Goal: Information Seeking & Learning: Learn about a topic

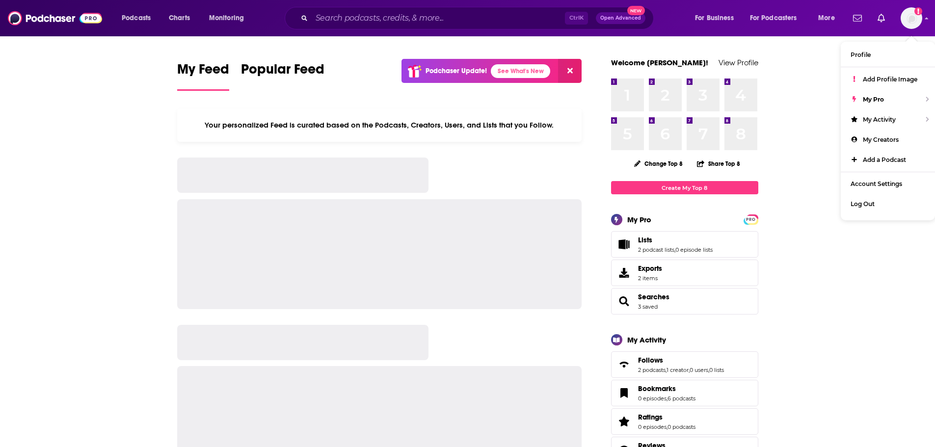
click at [458, 26] on div "Ctrl K Open Advanced New" at bounding box center [469, 18] width 369 height 23
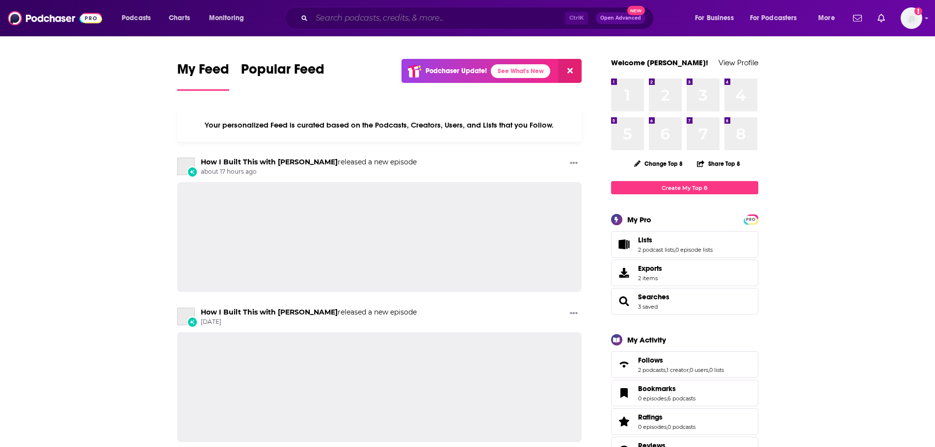
click at [460, 19] on input "Search podcasts, credits, & more..." at bounding box center [438, 18] width 253 height 16
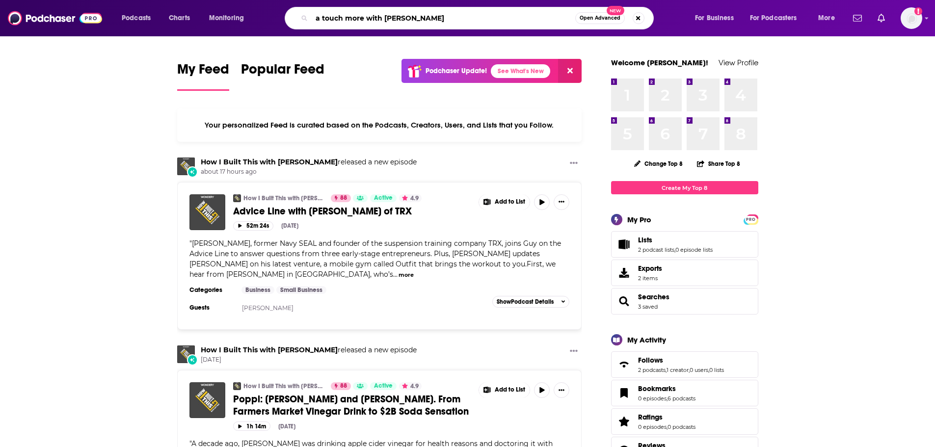
type input "a touch more with [PERSON_NAME]"
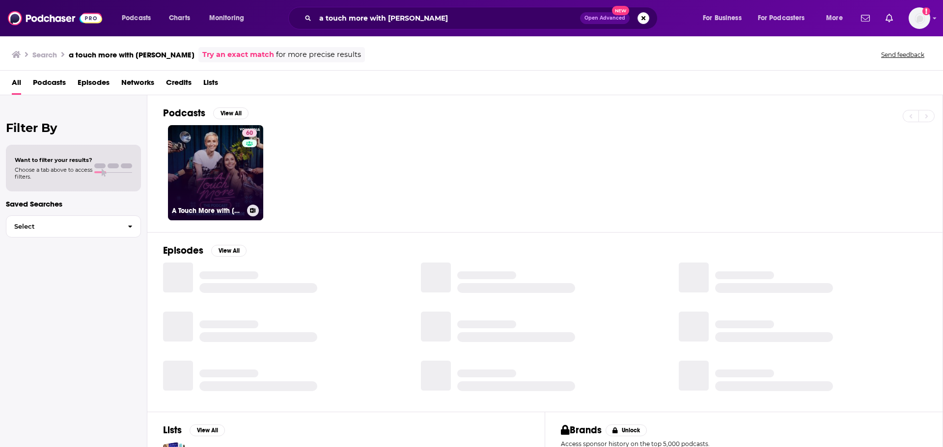
click at [185, 171] on link "60 A Touch More with [PERSON_NAME] & [PERSON_NAME]" at bounding box center [215, 172] width 95 height 95
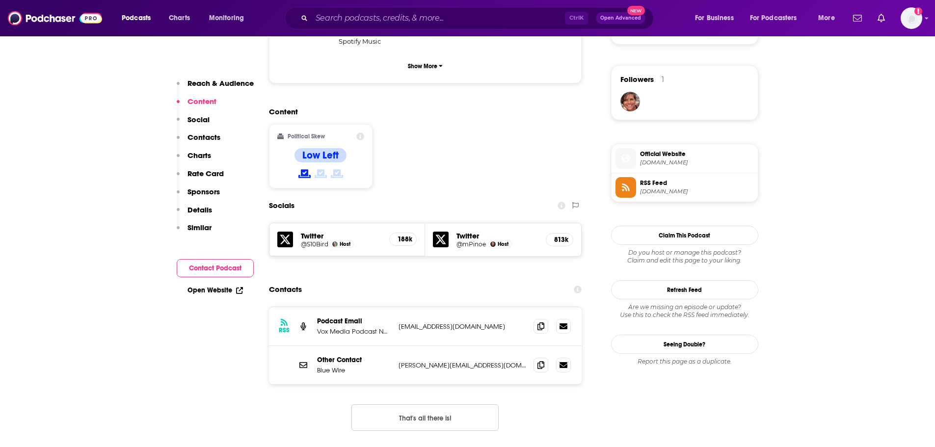
scroll to position [835, 0]
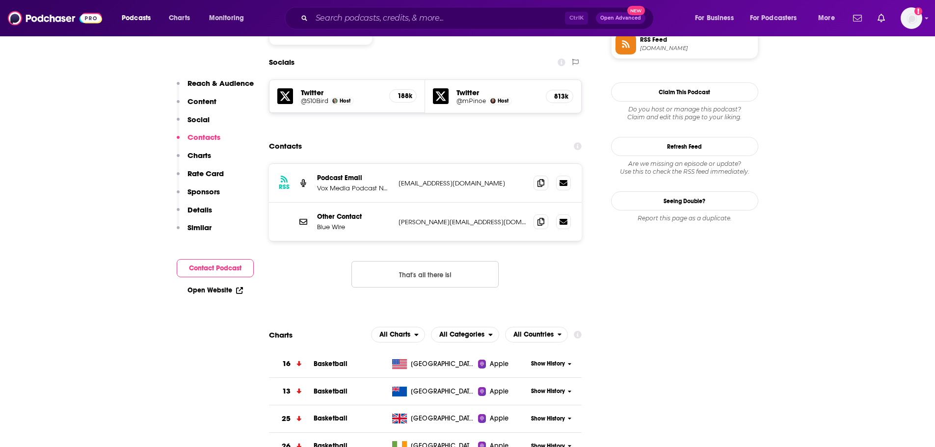
click at [432, 261] on button "That's all there is!" at bounding box center [424, 274] width 147 height 27
click at [395, 20] on input "Search podcasts, credits, & more..." at bounding box center [438, 18] width 253 height 16
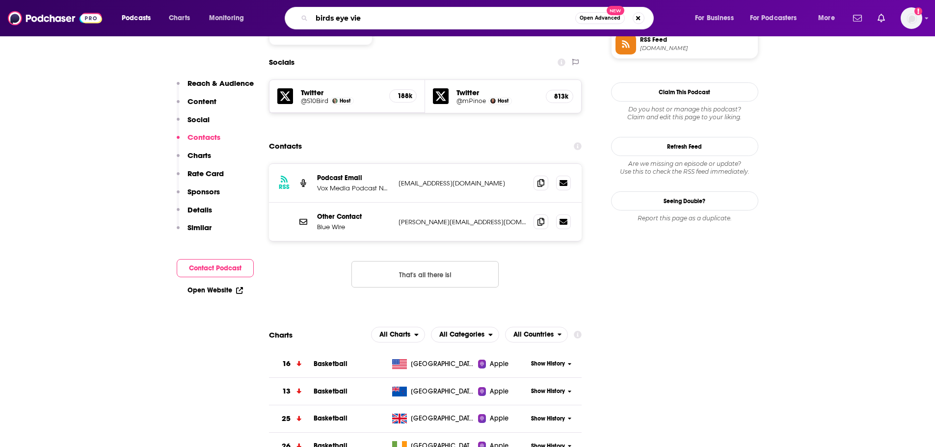
type input "birds eye view"
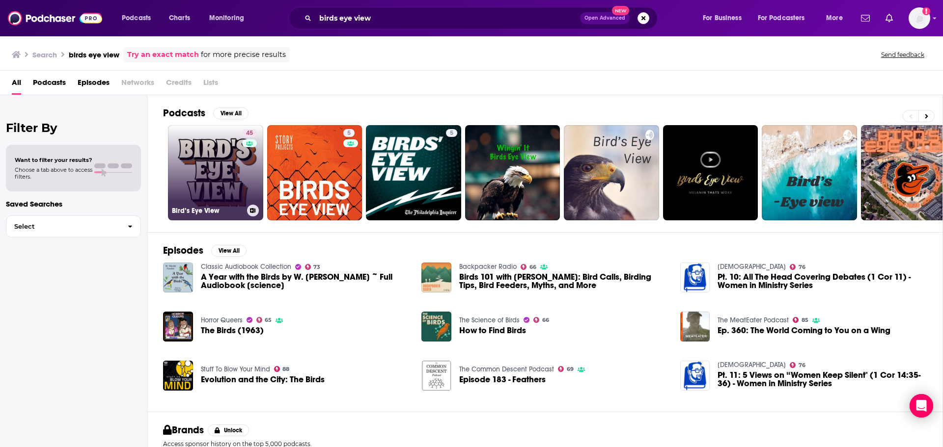
click at [196, 179] on link "45 Bird’s Eye View" at bounding box center [215, 172] width 95 height 95
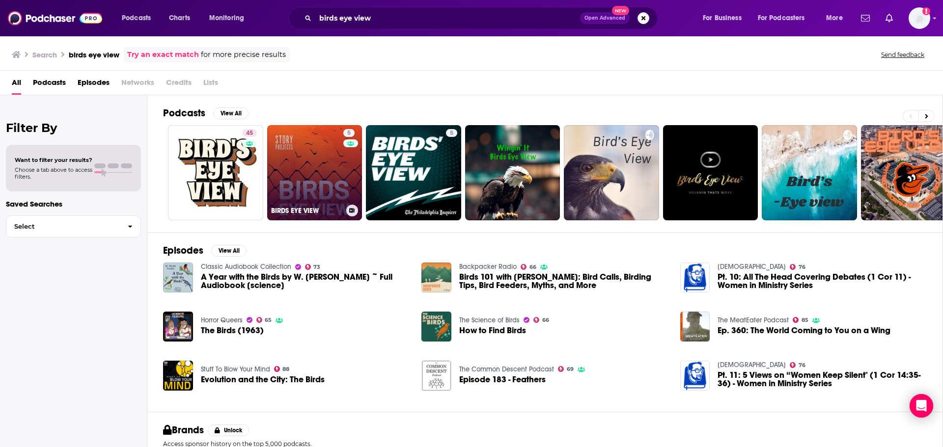
click at [303, 191] on link "[STREET_ADDRESS]" at bounding box center [314, 172] width 95 height 95
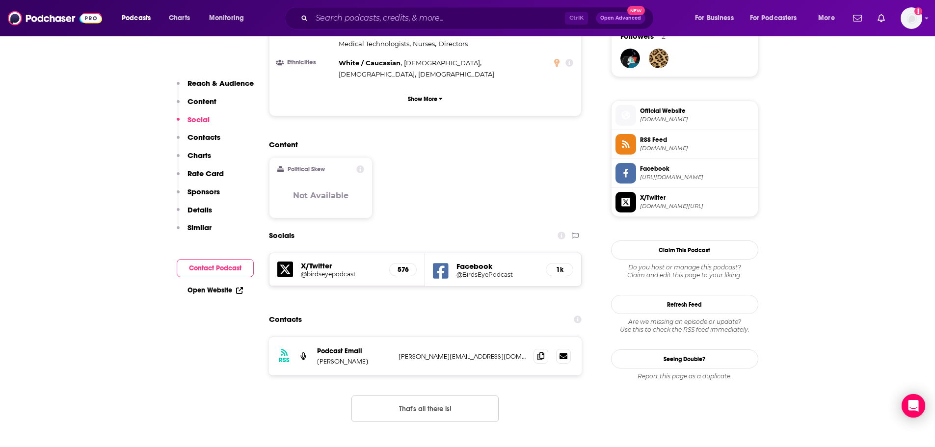
scroll to position [736, 0]
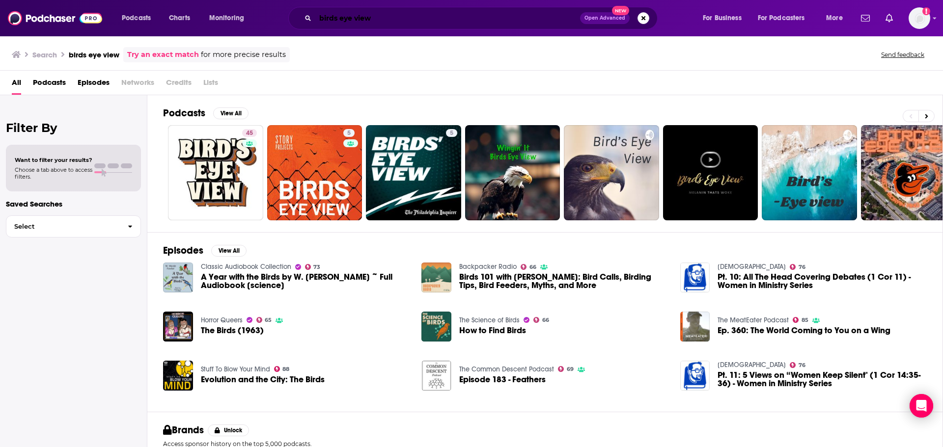
click at [334, 17] on input "birds eye view" at bounding box center [447, 18] width 265 height 16
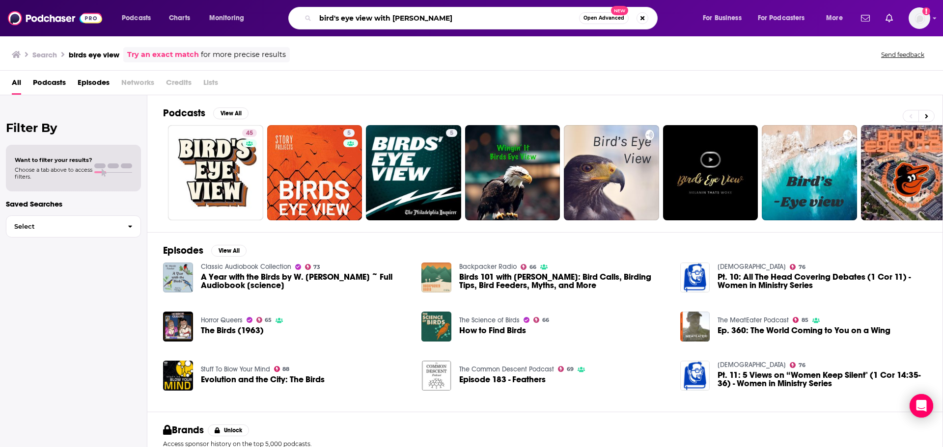
type input "bird's eye view with [PERSON_NAME]"
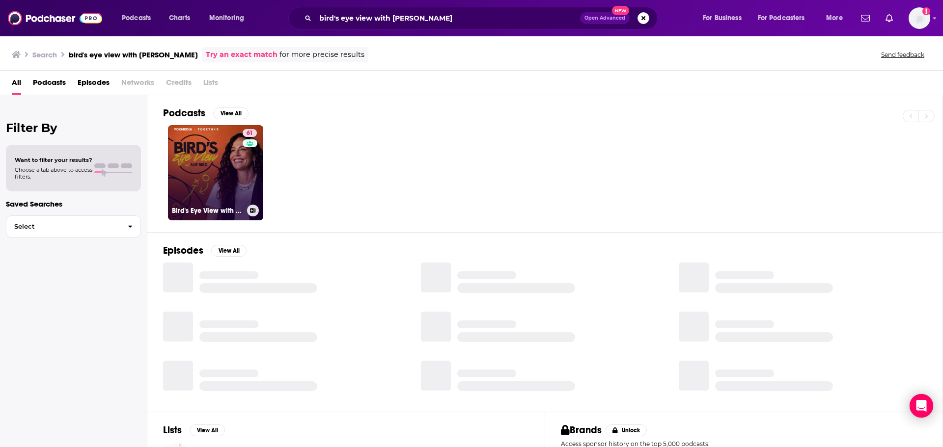
click at [184, 183] on link "61 Bird's Eye View with [PERSON_NAME]" at bounding box center [215, 172] width 95 height 95
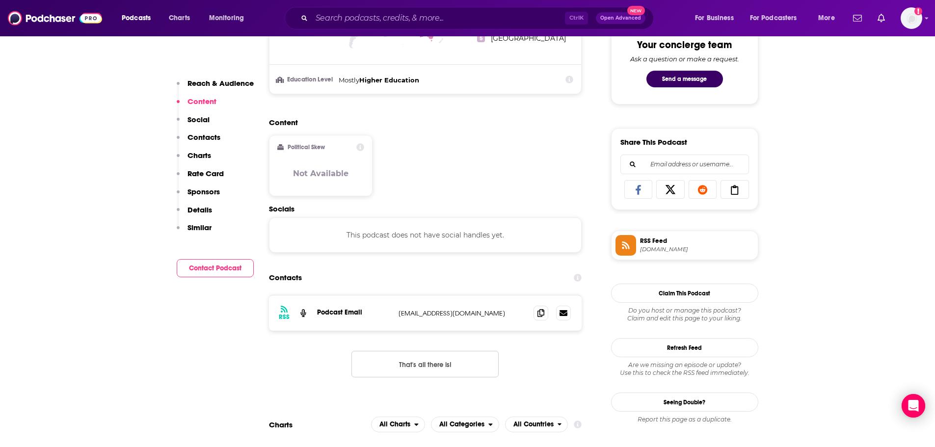
scroll to position [589, 0]
